Goal: Check status

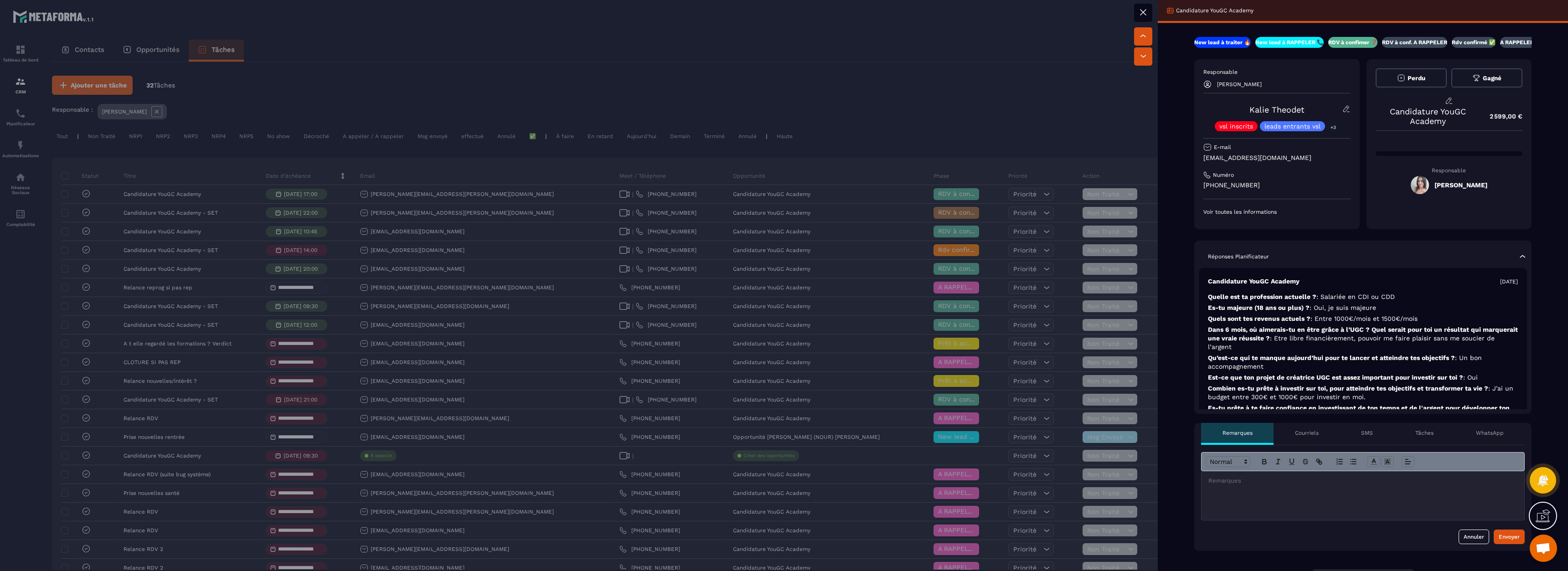
drag, startPoint x: 1298, startPoint y: 311, endPoint x: 1309, endPoint y: 338, distance: 29.2
click at [1309, 338] on div "Candidature YouGC Academy [DATE] Quelle est ta profession actuelle ? : Salariée…" at bounding box center [1362, 356] width 328 height 175
click at [1309, 338] on span ": Etre libre financièrement, pouvoir me faire plaisir sans me soucier de l’arge…" at bounding box center [1351, 343] width 287 height 16
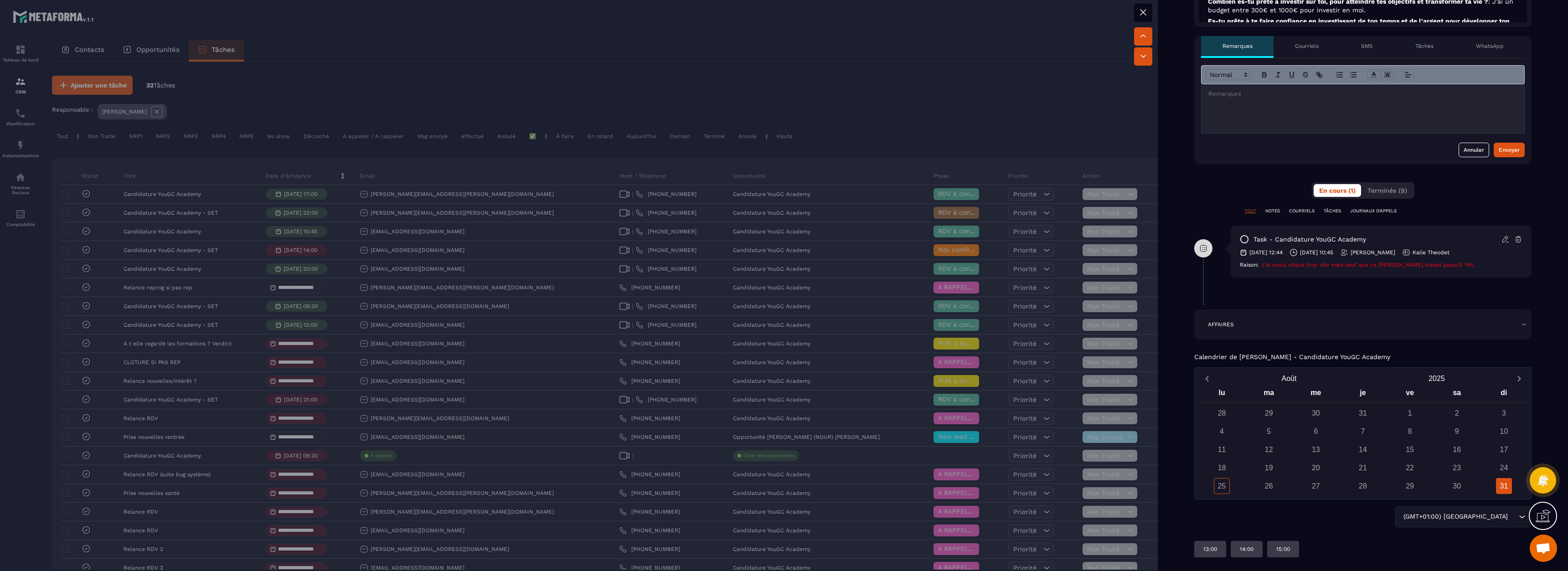
scroll to position [396, 0]
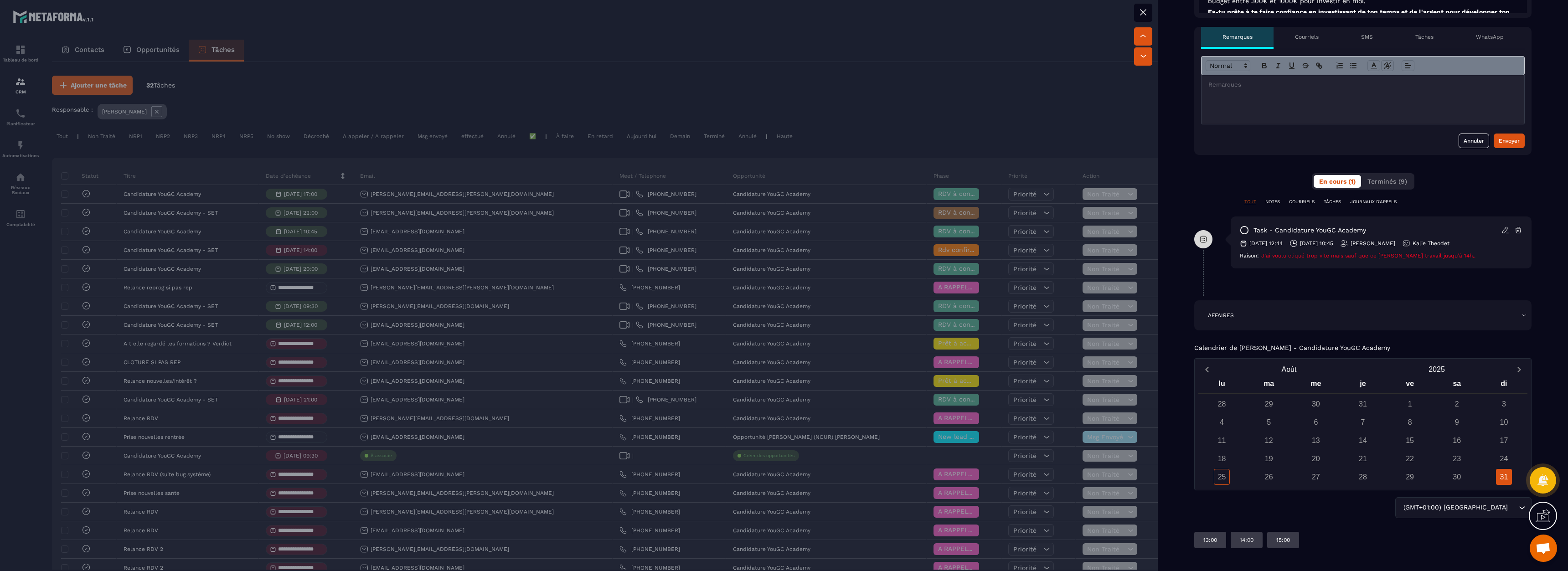
drag, startPoint x: 1317, startPoint y: 245, endPoint x: 1350, endPoint y: 243, distance: 33.1
click at [1333, 243] on p "[DATE] 10:45" at bounding box center [1317, 243] width 33 height 7
click at [1333, 243] on p "[DATE] 10:45" at bounding box center [1317, 243] width 33 height 7
drag, startPoint x: 1302, startPoint y: 254, endPoint x: 1404, endPoint y: 257, distance: 102.0
click at [1404, 257] on span "J’ai voulu cliqué trop vite mais sauf que ce [PERSON_NAME] travail jusqu’à 14h.." at bounding box center [1368, 256] width 214 height 6
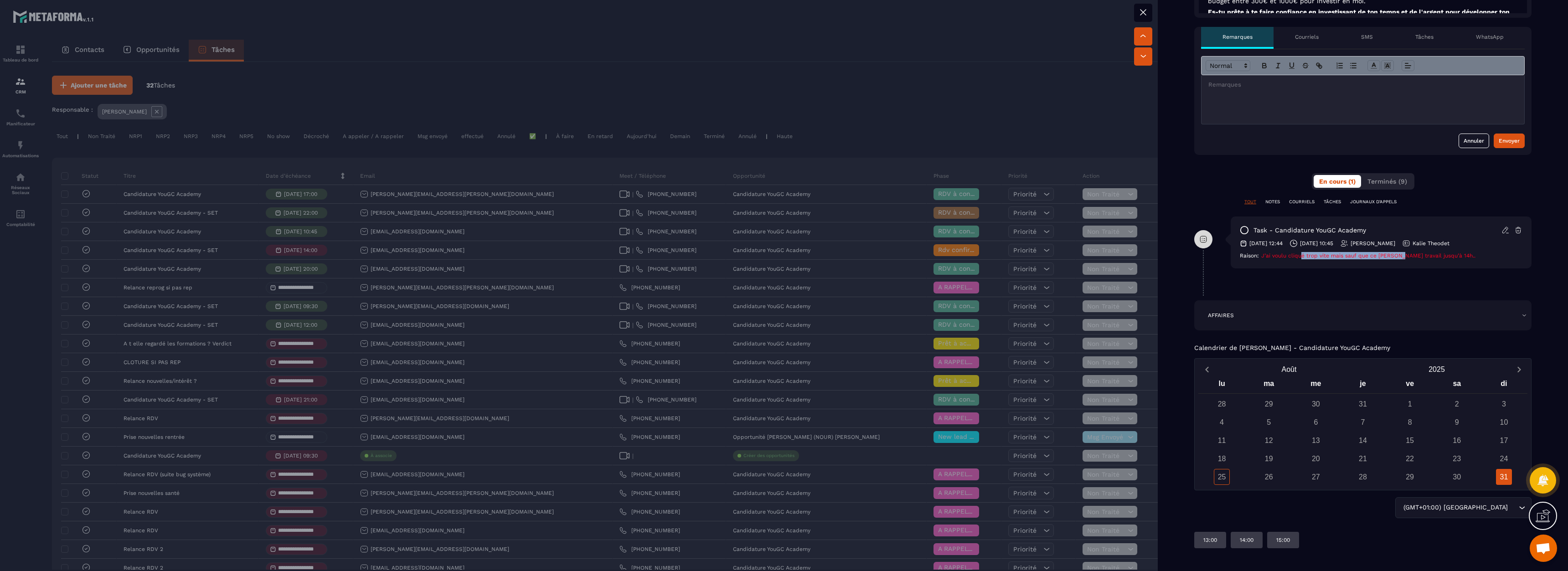
click at [1404, 257] on span "J’ai voulu cliqué trop vite mais sauf que ce [PERSON_NAME] travail jusqu’à 14h.." at bounding box center [1368, 256] width 214 height 6
